Goal: Information Seeking & Learning: Learn about a topic

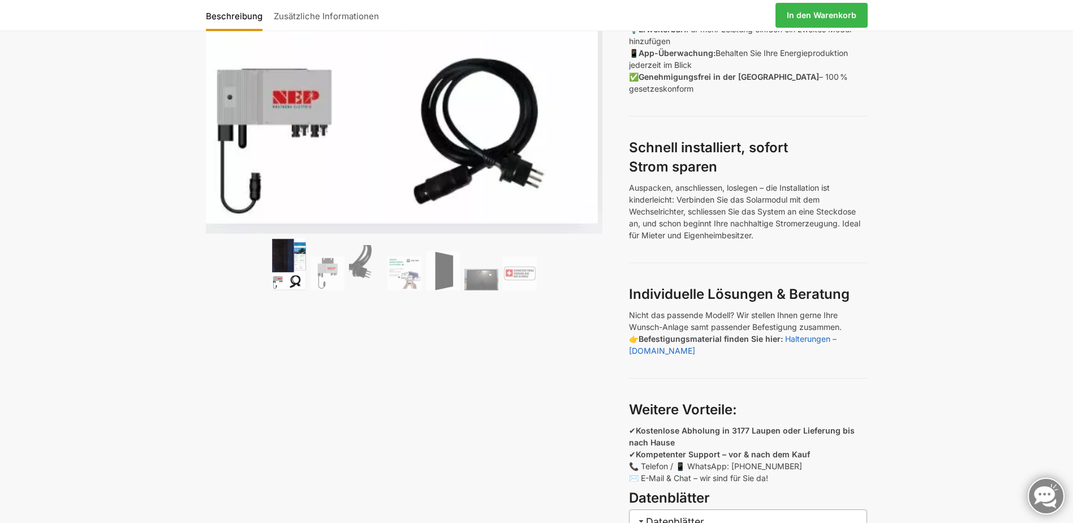
scroll to position [509, 0]
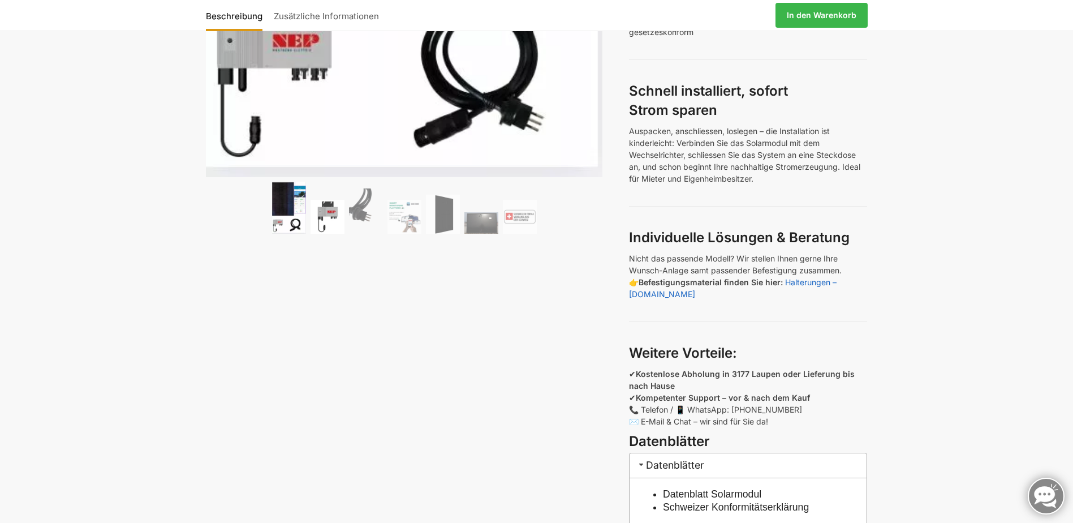
click at [338, 213] on img at bounding box center [328, 217] width 34 height 34
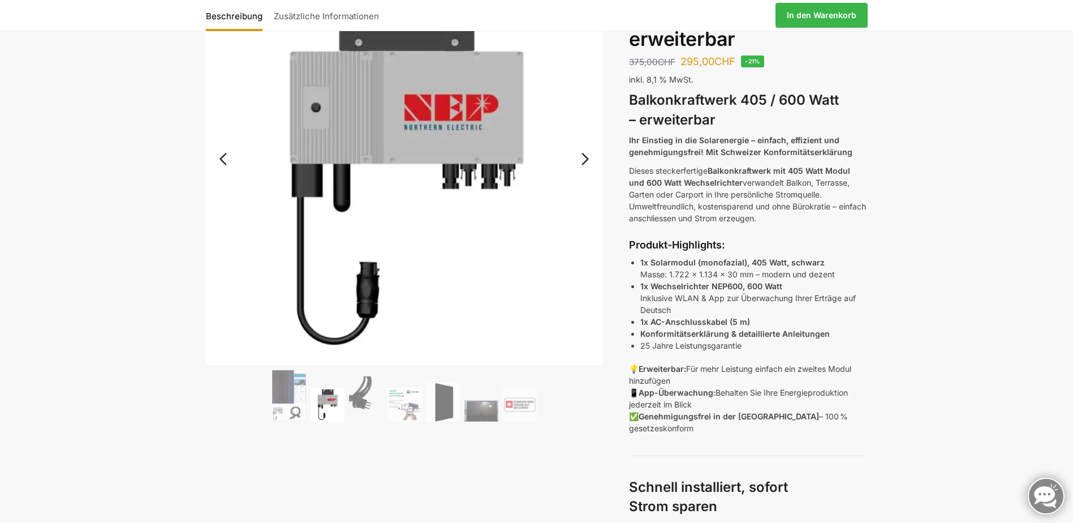
scroll to position [57, 0]
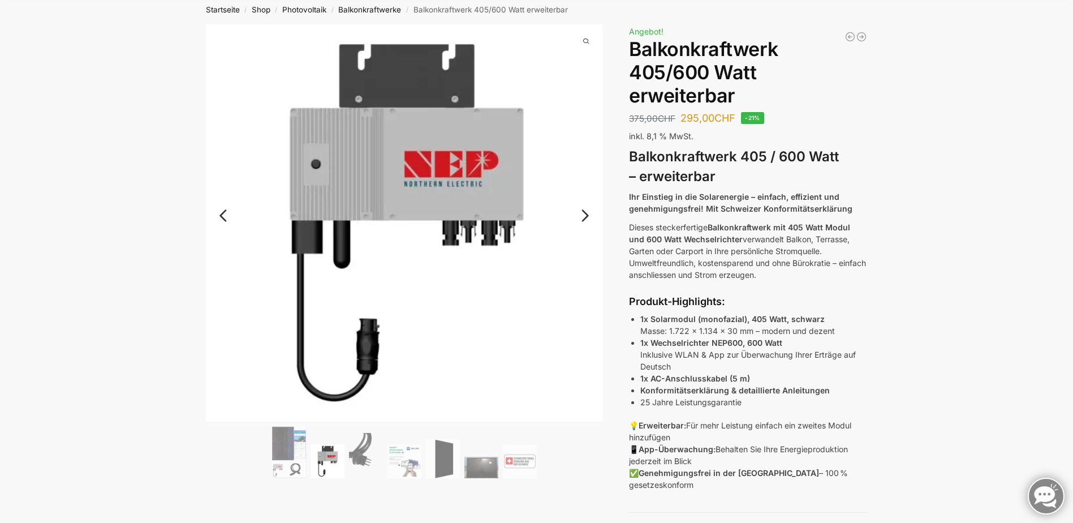
click at [586, 216] on link "Next" at bounding box center [584, 221] width 38 height 11
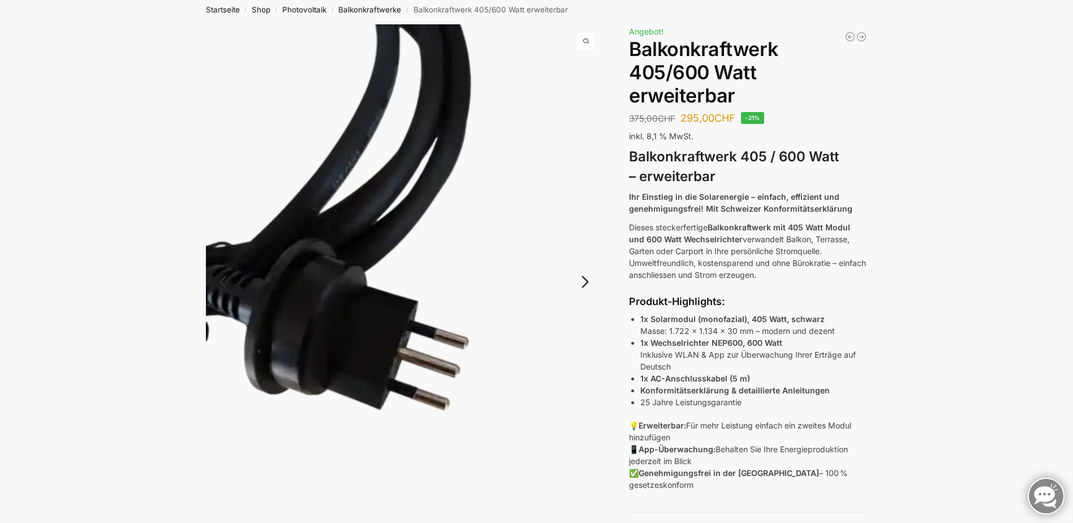
click at [583, 282] on link "Next" at bounding box center [584, 287] width 38 height 11
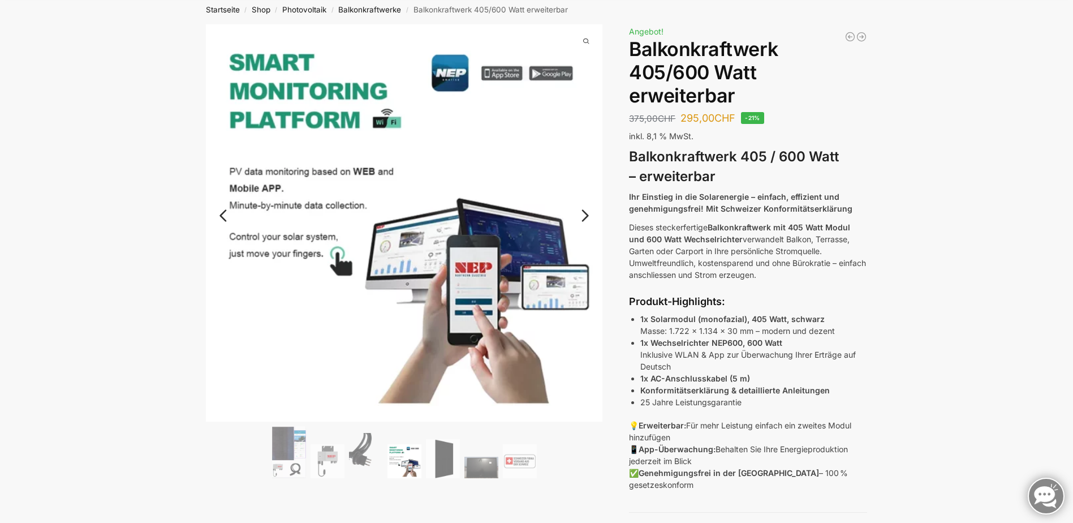
click at [583, 216] on link "Next" at bounding box center [584, 221] width 38 height 11
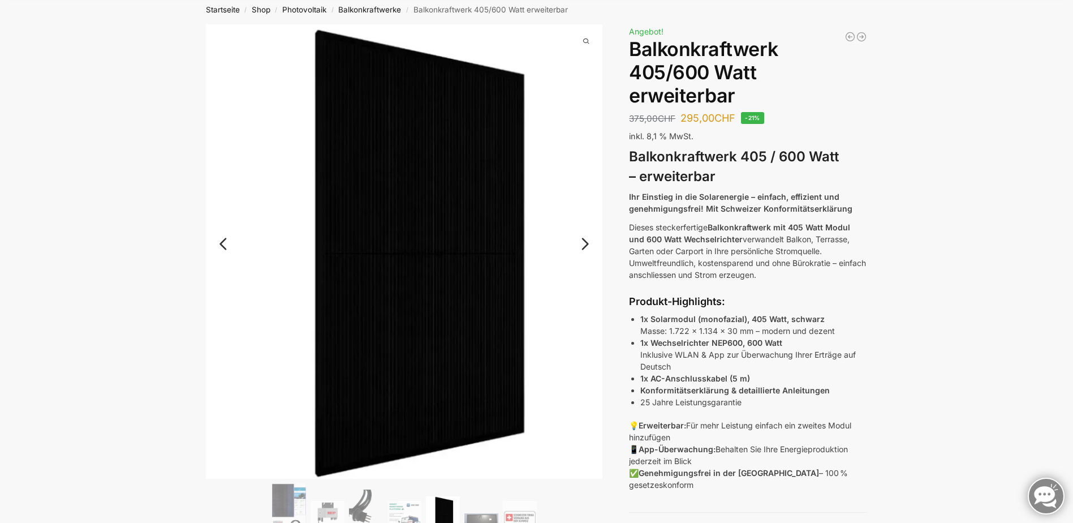
click at [583, 212] on img at bounding box center [404, 251] width 397 height 454
click at [581, 247] on link "Next" at bounding box center [584, 249] width 38 height 11
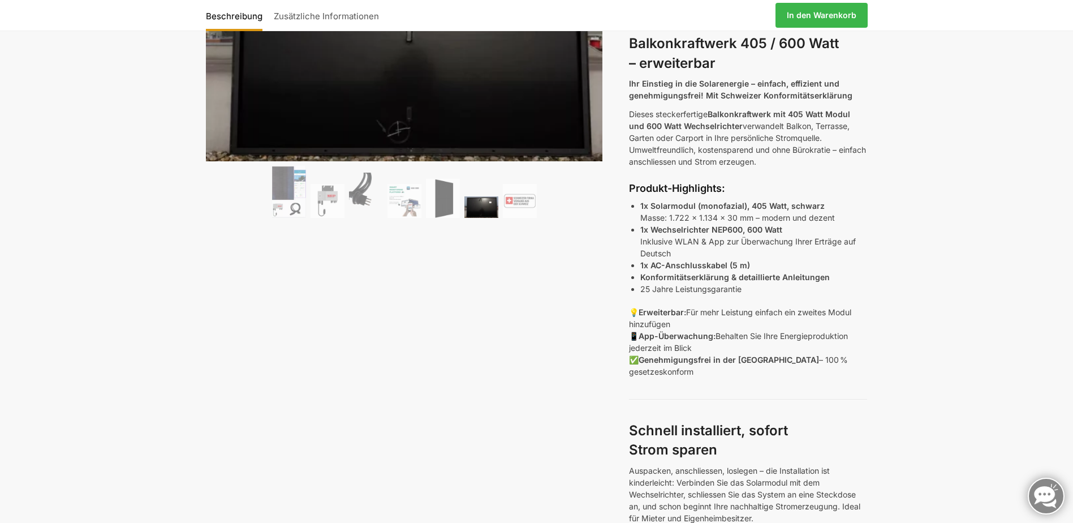
scroll to position [113, 0]
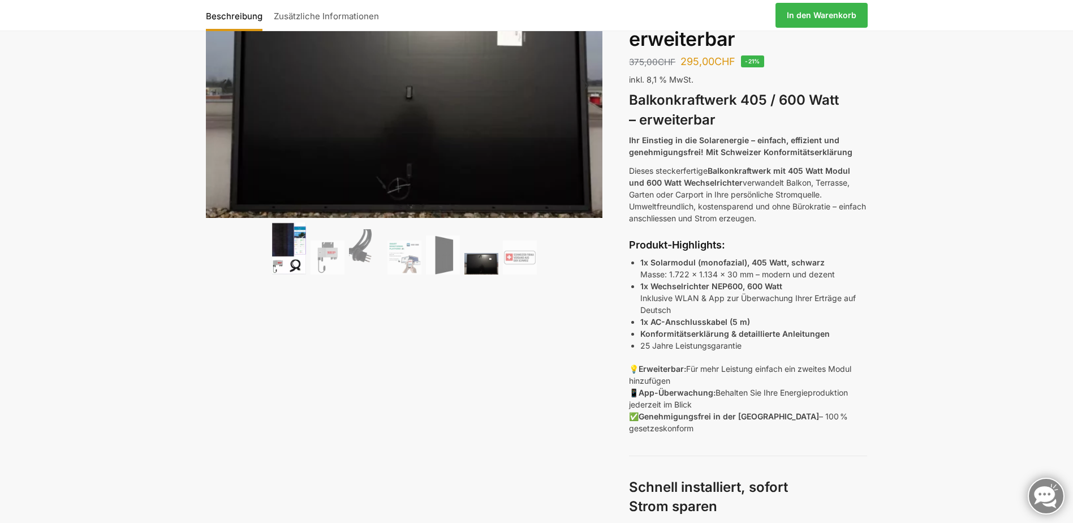
click at [306, 243] on img at bounding box center [289, 248] width 34 height 52
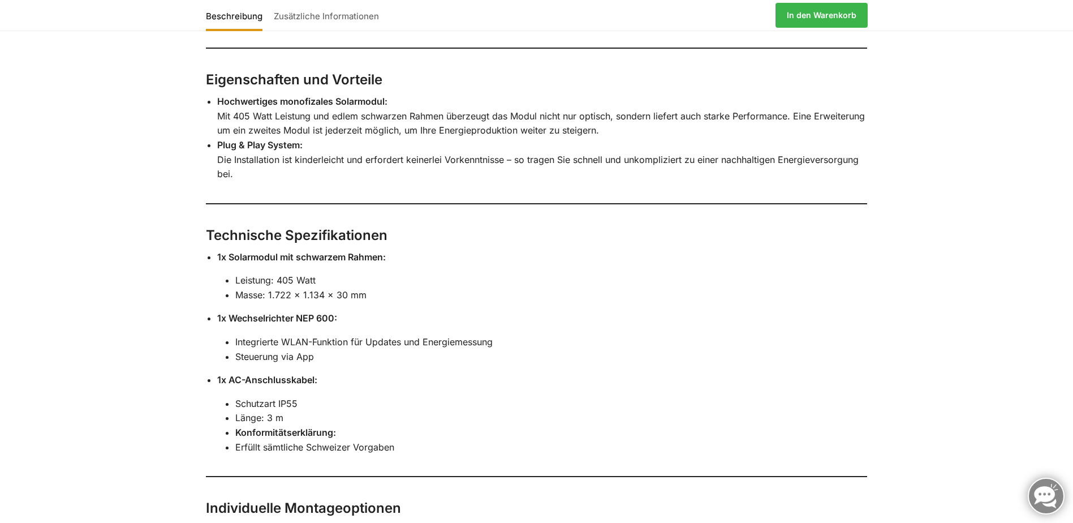
scroll to position [1301, 0]
